Goal: Browse casually

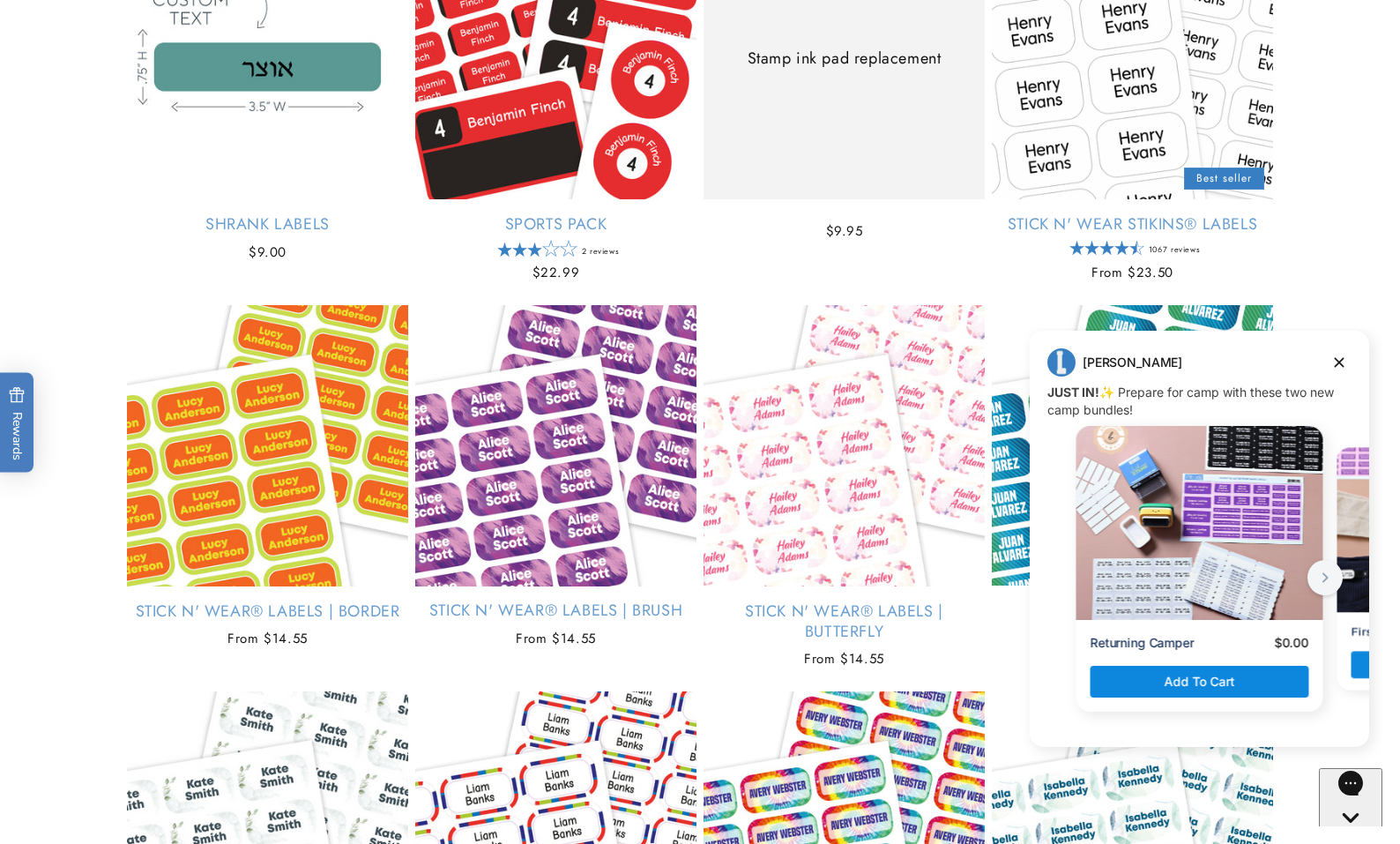
scroll to position [3662, 0]
